Goal: Task Accomplishment & Management: Use online tool/utility

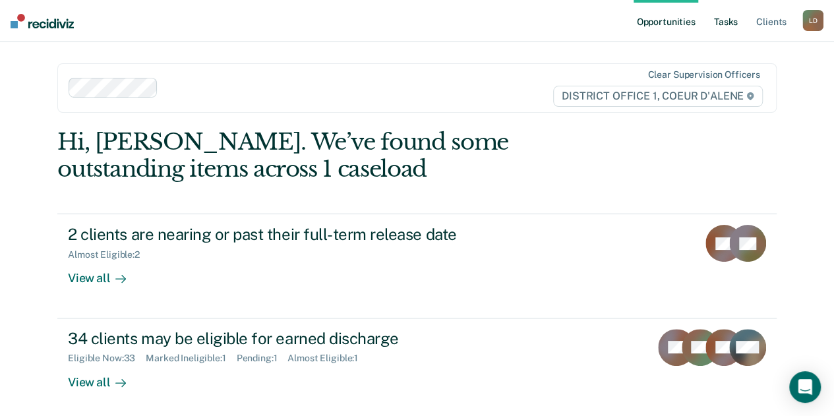
click at [726, 24] on link "Tasks" at bounding box center [725, 21] width 29 height 42
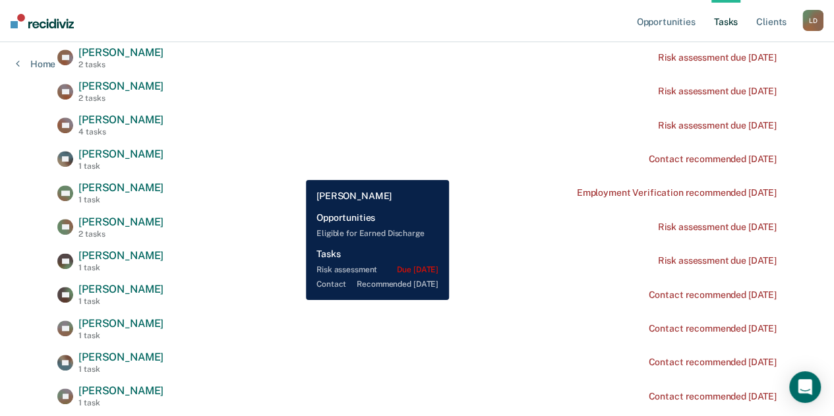
scroll to position [329, 0]
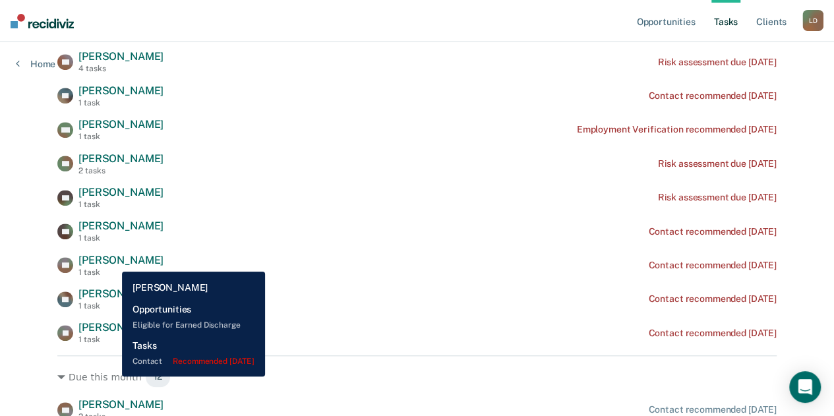
click at [112, 262] on span "[PERSON_NAME]" at bounding box center [120, 260] width 85 height 13
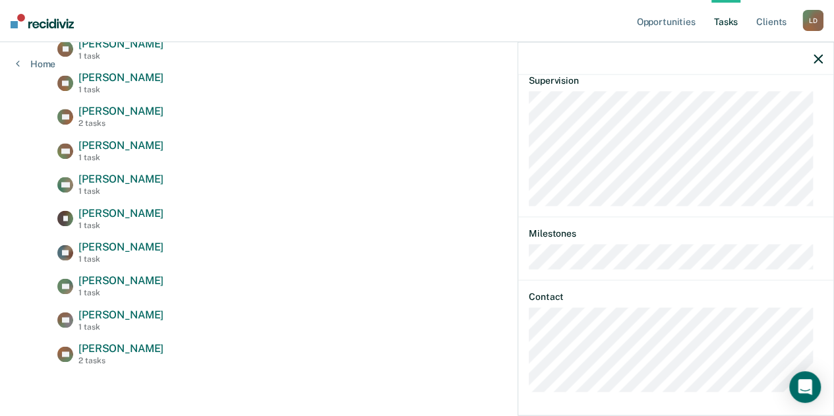
scroll to position [759, 0]
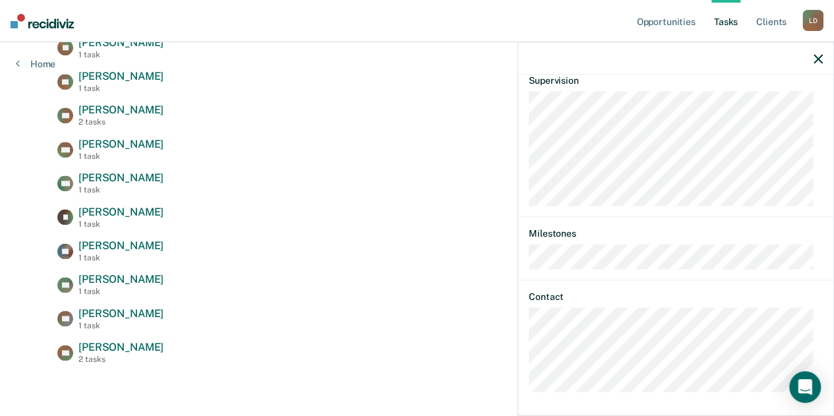
click at [816, 59] on icon "button" at bounding box center [817, 58] width 9 height 9
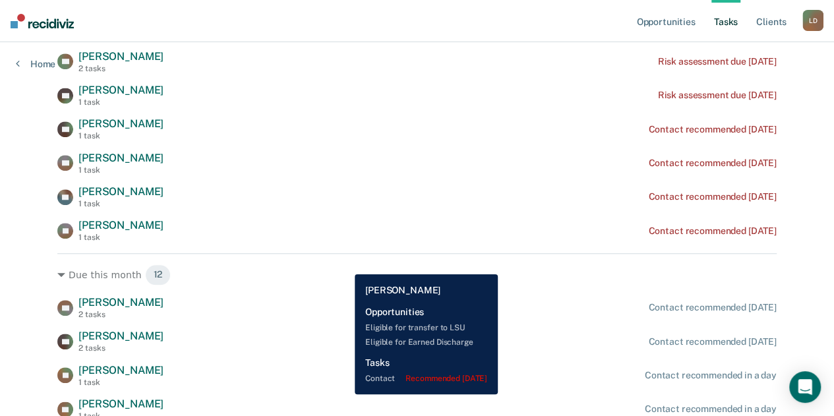
scroll to position [496, 0]
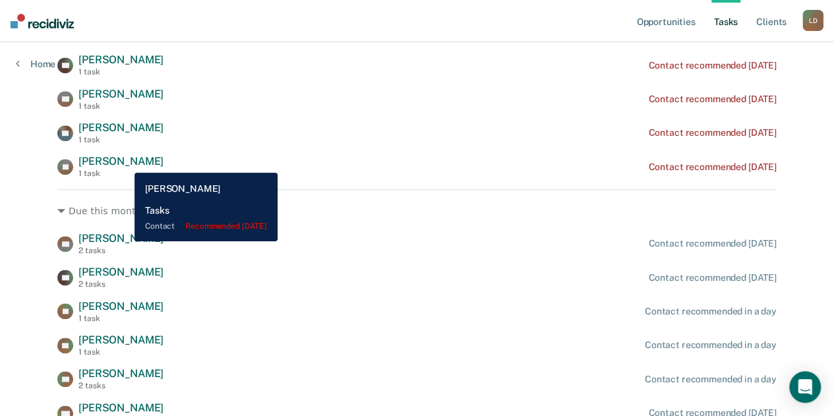
click at [125, 163] on span "[PERSON_NAME]" at bounding box center [120, 161] width 85 height 13
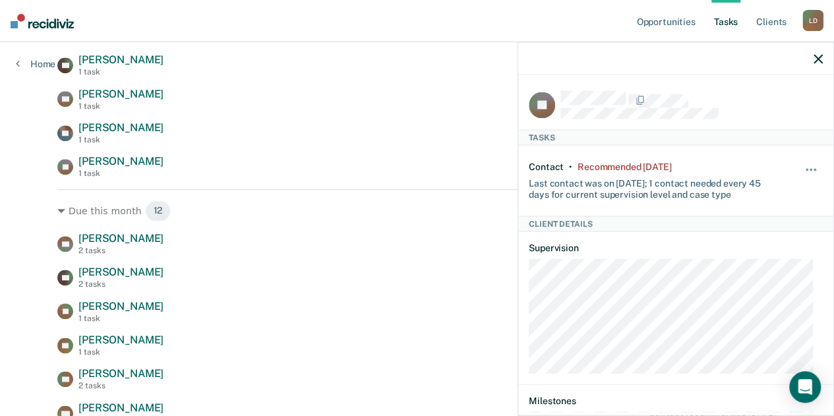
scroll to position [169, 0]
